Goal: Check status: Check status

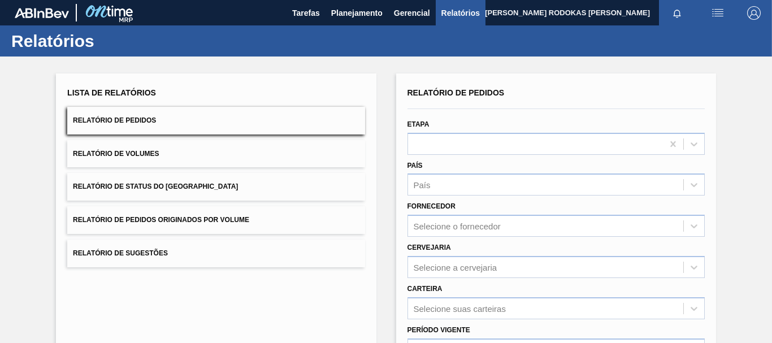
click at [144, 127] on button "Relatório de Pedidos" at bounding box center [215, 121] width 297 height 28
click at [334, 15] on span "Planejamento" at bounding box center [356, 13] width 51 height 14
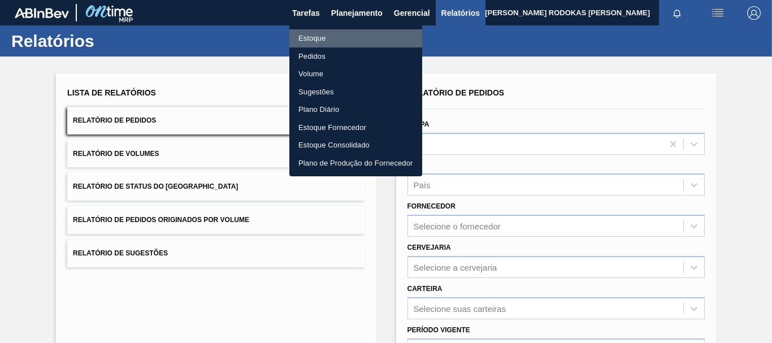
click at [346, 34] on li "Estoque" at bounding box center [356, 38] width 133 height 18
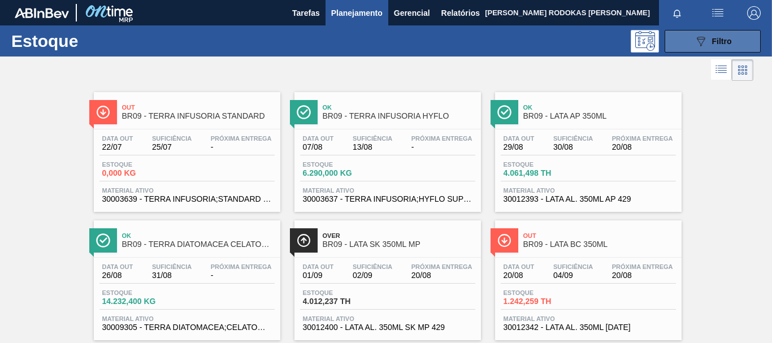
click at [703, 39] on icon at bounding box center [701, 42] width 8 height 10
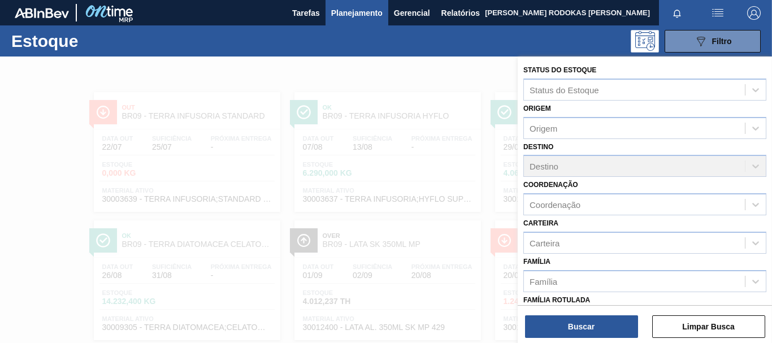
scroll to position [57, 0]
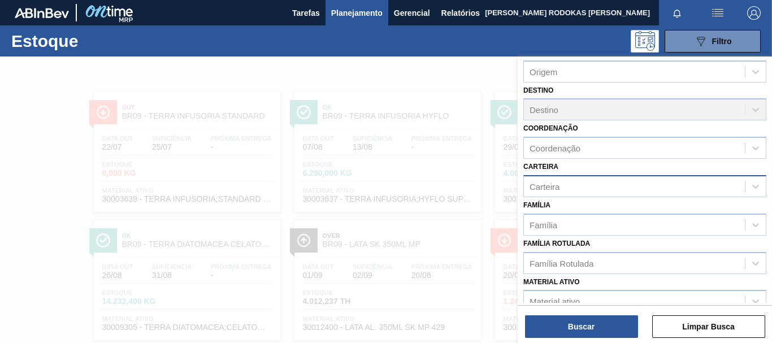
click at [556, 189] on div "Carteira" at bounding box center [545, 187] width 30 height 10
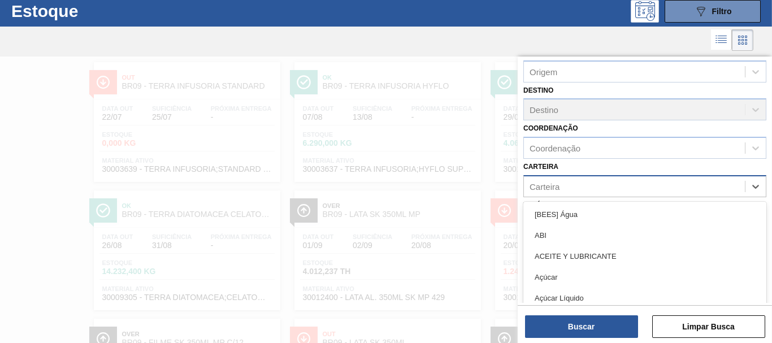
scroll to position [33, 0]
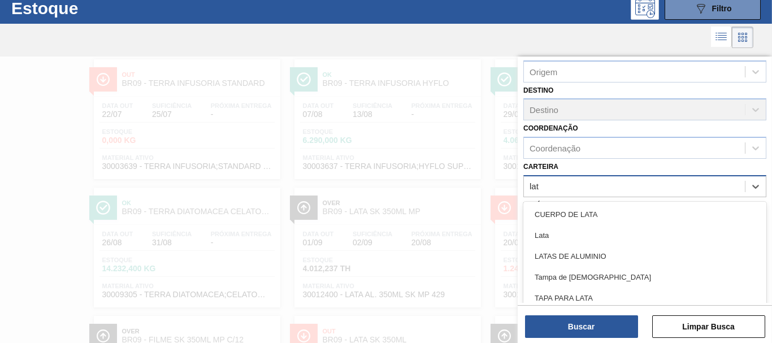
type input "lata"
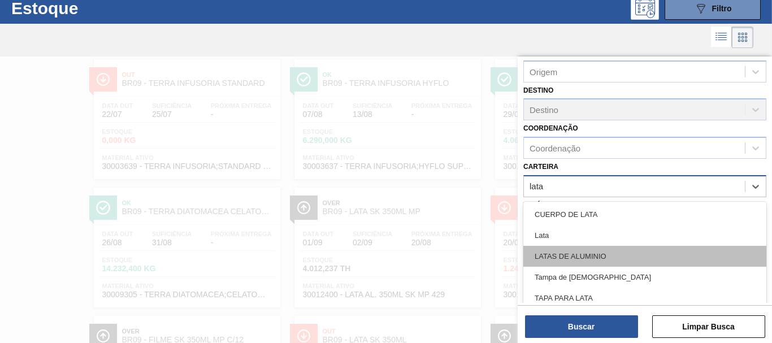
click at [574, 257] on div "LATAS DE ALUMINIO" at bounding box center [645, 256] width 243 height 21
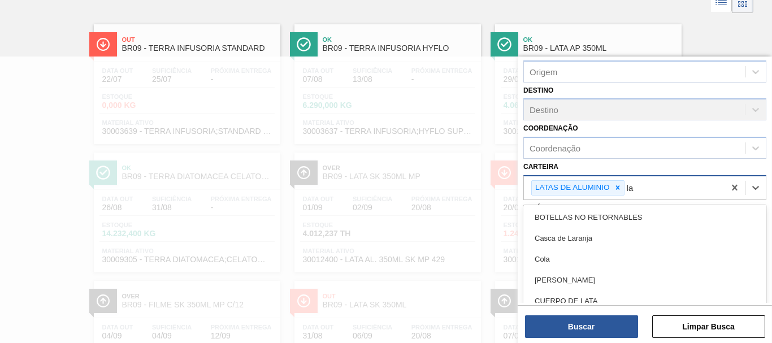
scroll to position [68, 0]
type input "lata"
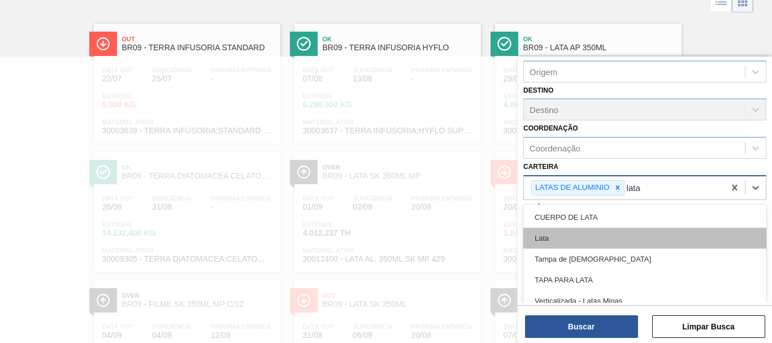
scroll to position [8, 0]
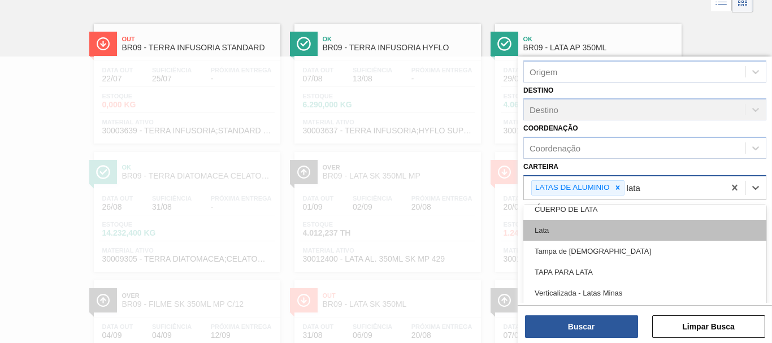
click at [581, 226] on div "Lata" at bounding box center [645, 230] width 243 height 21
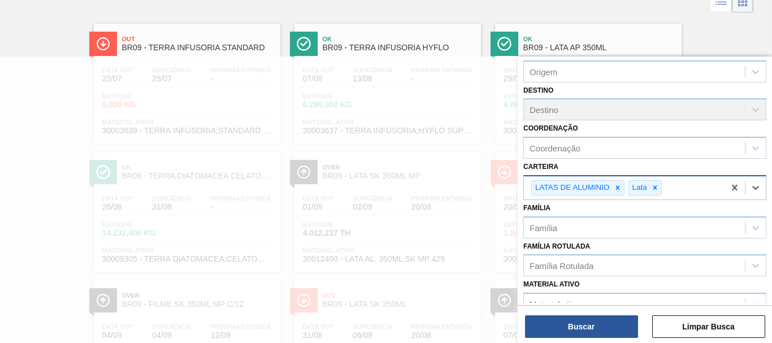
scroll to position [0, 0]
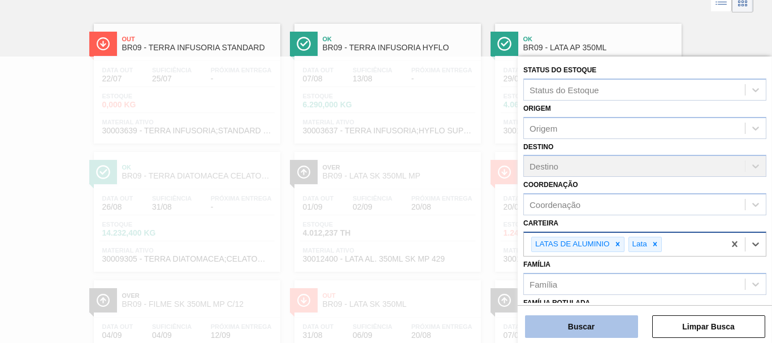
click at [584, 334] on button "Buscar" at bounding box center [581, 327] width 113 height 23
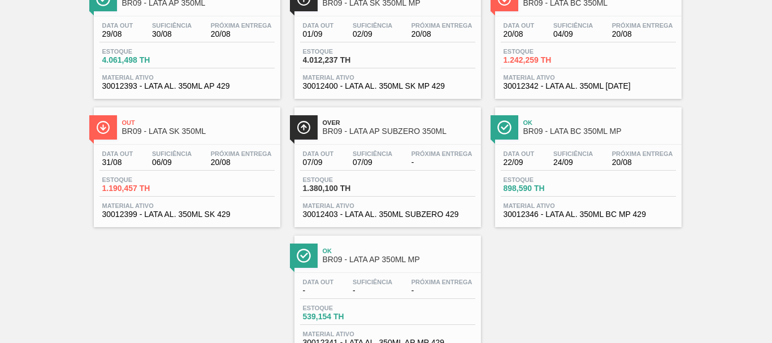
scroll to position [154, 0]
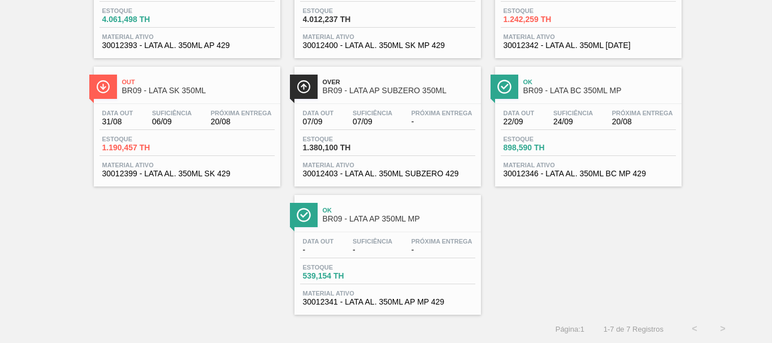
click at [597, 123] on div "Data out 22/09 Suficiência 24/09 Próxima Entrega 20/08" at bounding box center [588, 120] width 175 height 20
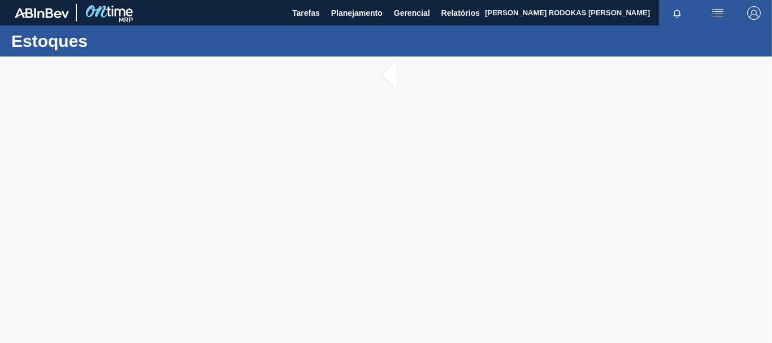
click at [388, 75] on div at bounding box center [386, 200] width 772 height 287
